Goal: Information Seeking & Learning: Find specific fact

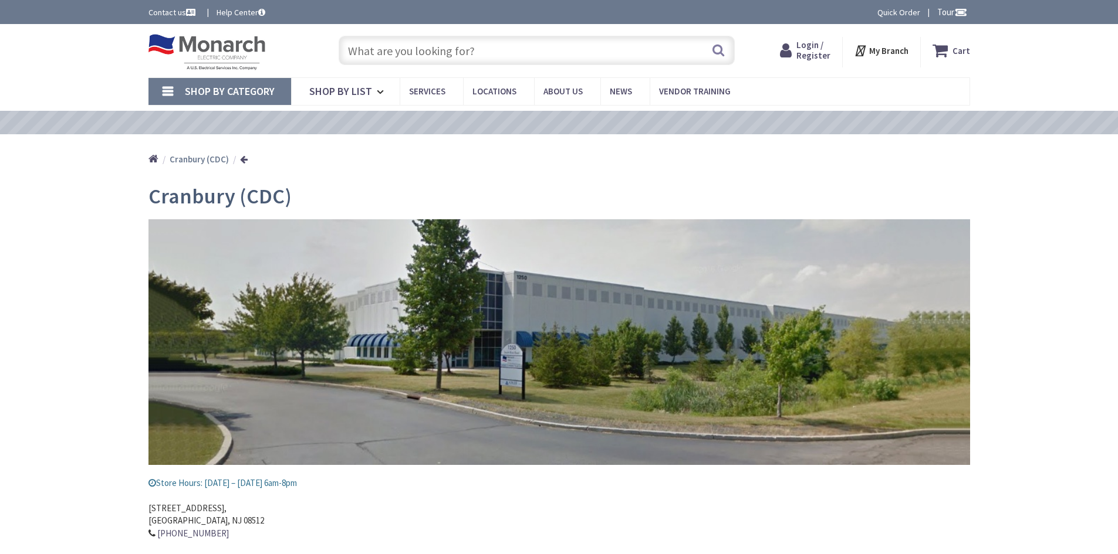
type input "[PERSON_NAME][GEOGRAPHIC_DATA], [GEOGRAPHIC_DATA]"
click at [370, 57] on input "text" at bounding box center [537, 50] width 396 height 29
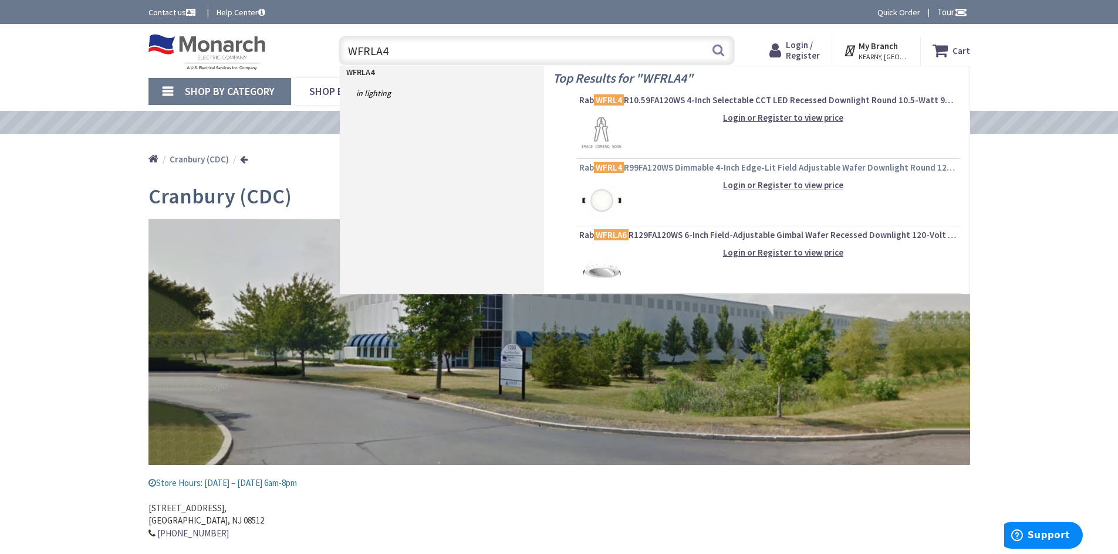
type input "WFRLA4"
click at [641, 168] on span "Rab WFRL4 R99FA120WS Dimmable 4-Inch Edge-Lit Field Adjustable Wafer Downlight …" at bounding box center [768, 168] width 378 height 12
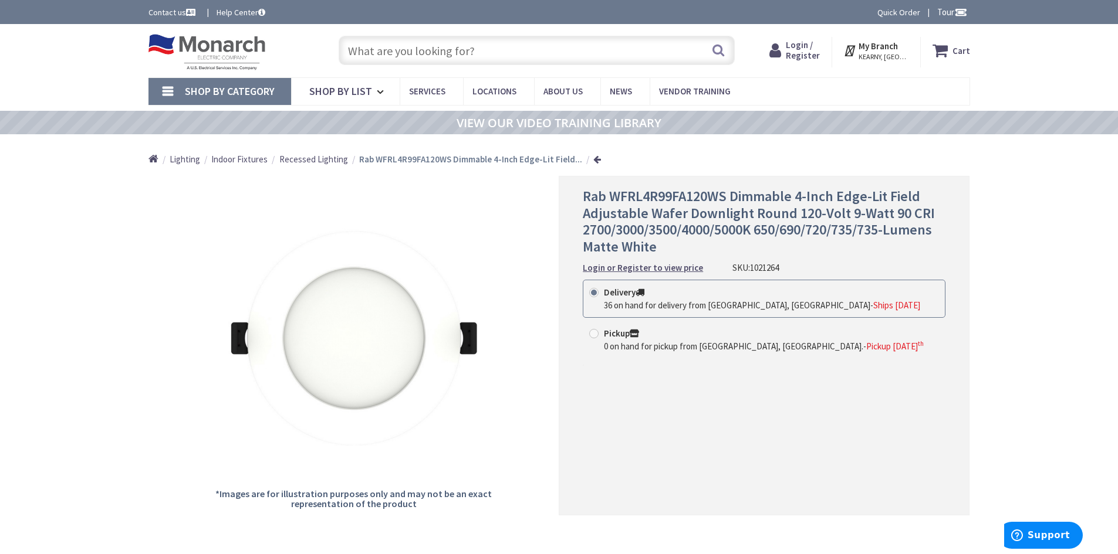
click at [354, 50] on input "text" at bounding box center [537, 50] width 396 height 29
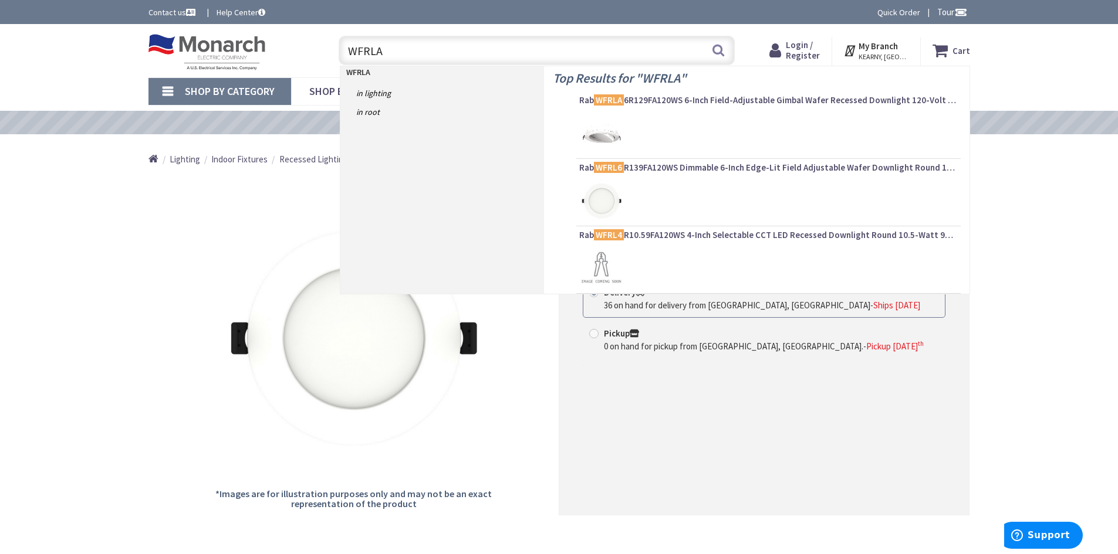
type input "WFRLA4"
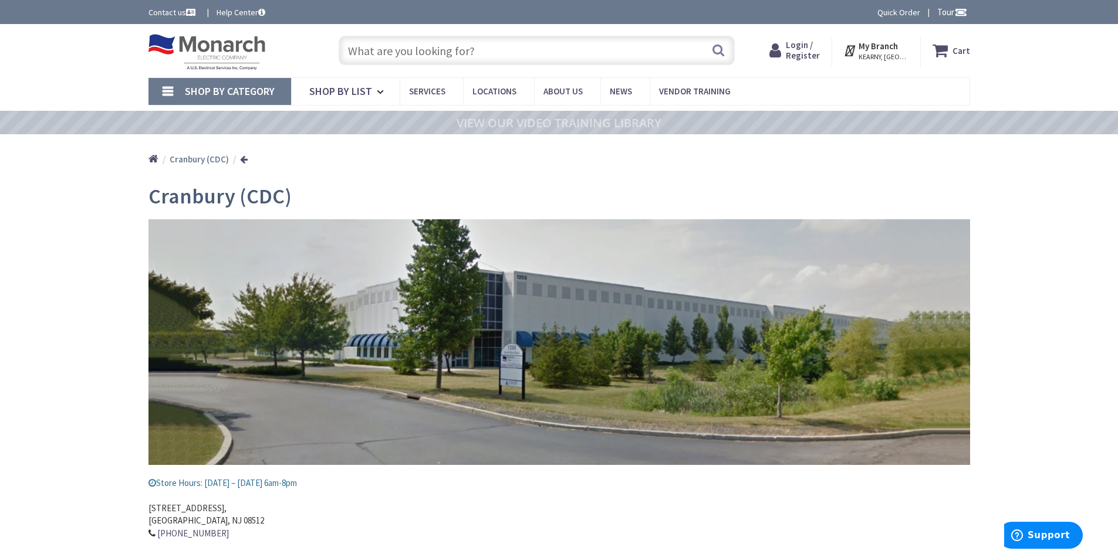
click at [385, 46] on input "text" at bounding box center [537, 50] width 396 height 29
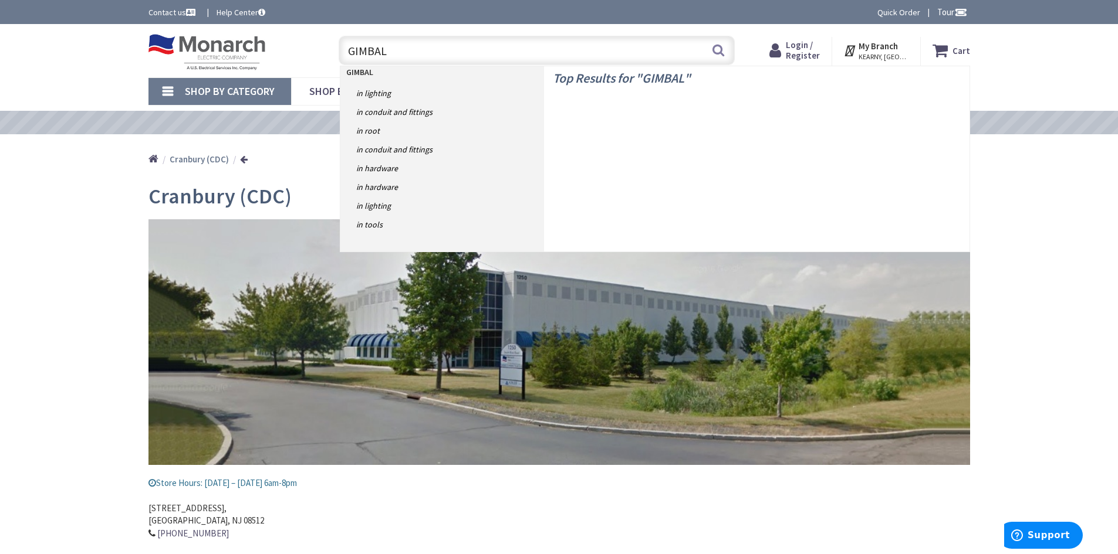
type input "GIMBAL"
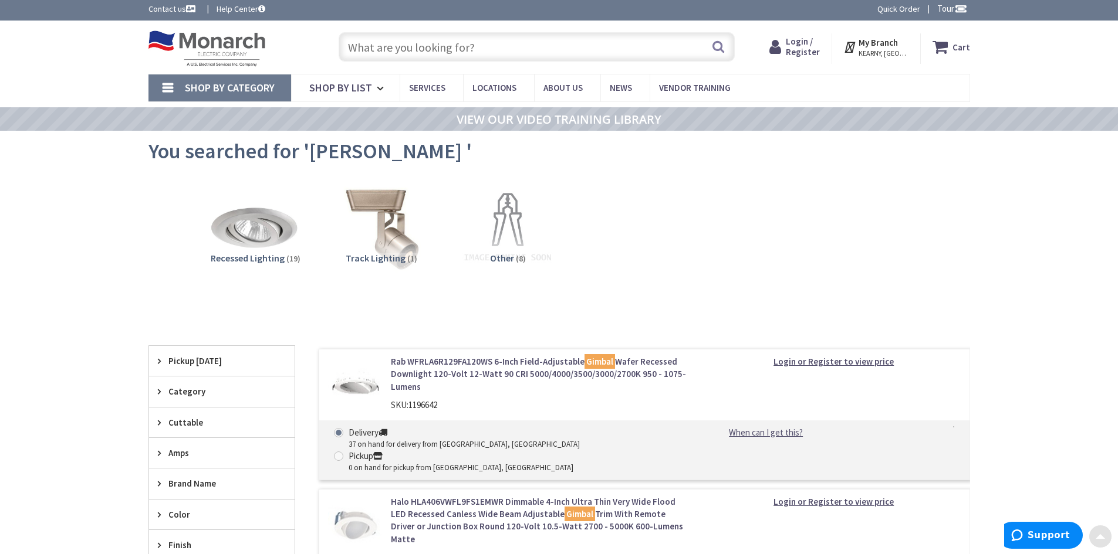
scroll to position [2, 0]
